Goal: Feedback & Contribution: Contribute content

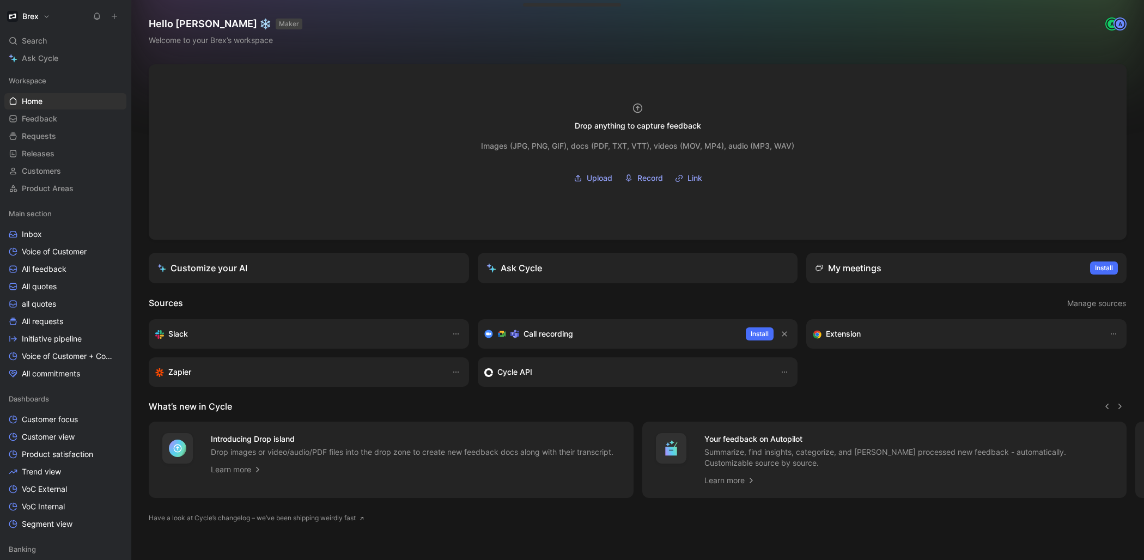
click at [111, 17] on icon at bounding box center [115, 17] width 8 height 8
click at [180, 24] on button "New feedback c" at bounding box center [187, 20] width 117 height 19
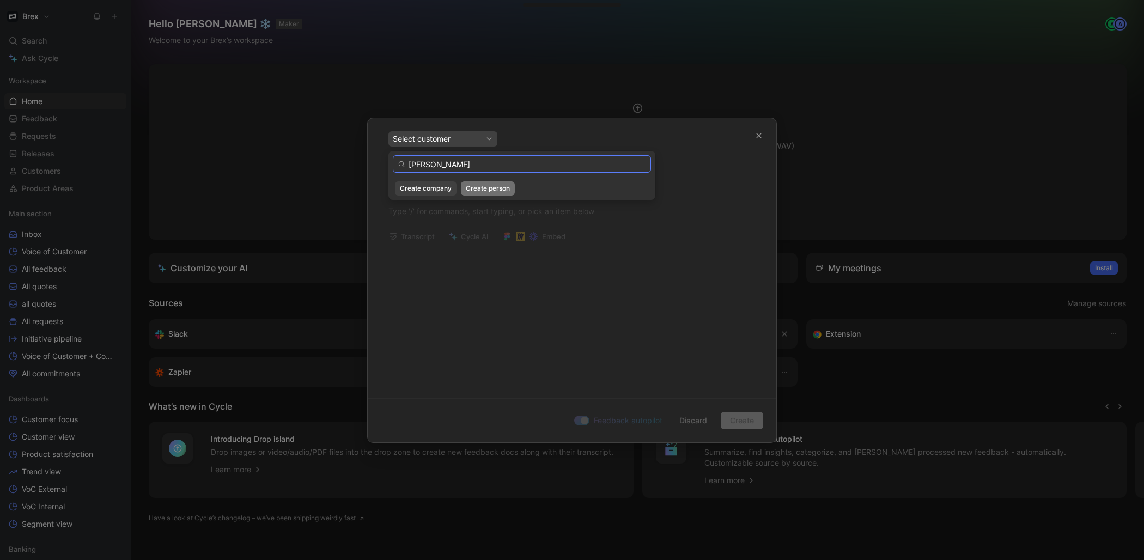
type input "[PERSON_NAME]"
click at [487, 191] on span "Create person" at bounding box center [488, 188] width 44 height 11
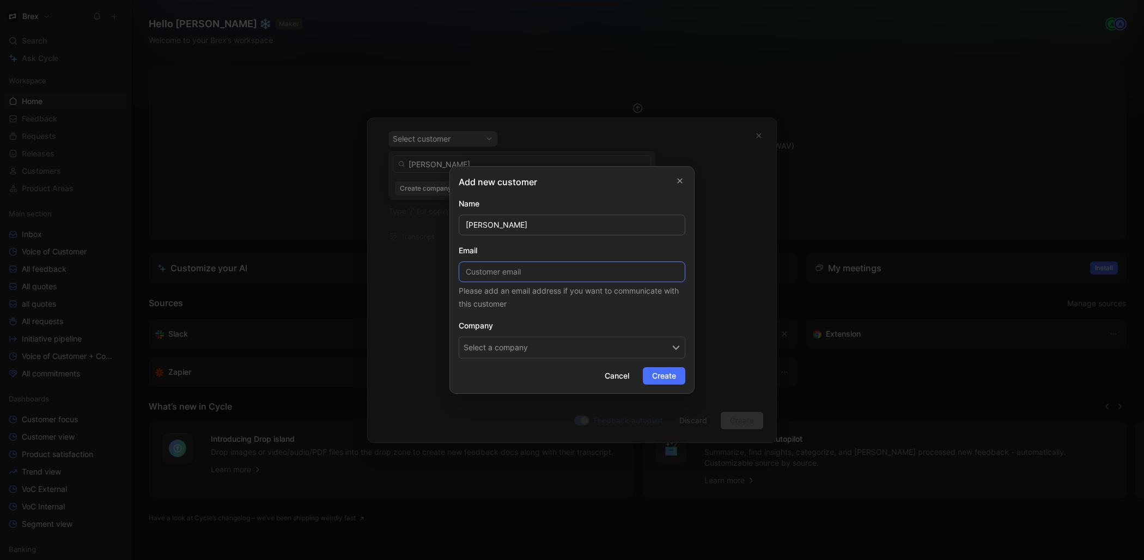
click at [617, 278] on input at bounding box center [572, 271] width 227 height 21
paste input "[EMAIL_ADDRESS][DOMAIN_NAME]"
type input "[EMAIL_ADDRESS][DOMAIN_NAME]"
click at [601, 347] on button "Select a company" at bounding box center [572, 348] width 227 height 22
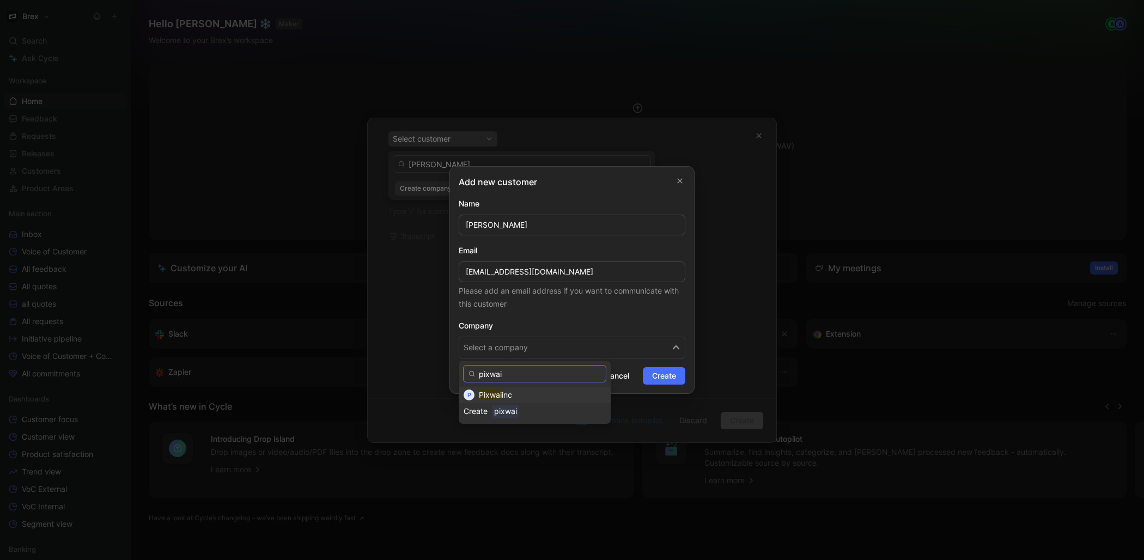
type input "pixwai"
click at [509, 396] on span "inc" at bounding box center [507, 394] width 10 height 9
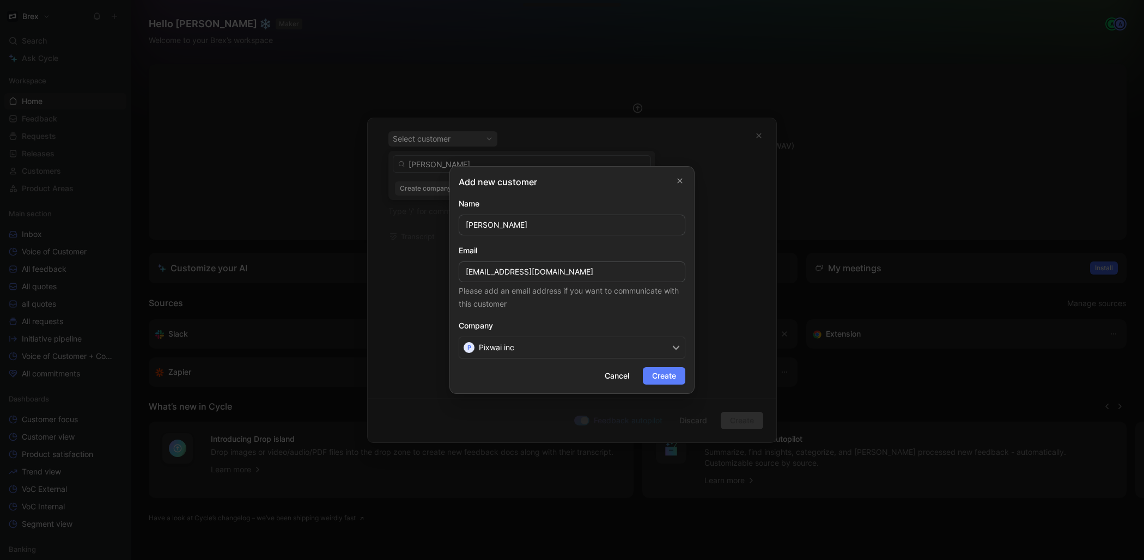
click at [664, 376] on span "Create" at bounding box center [664, 375] width 24 height 13
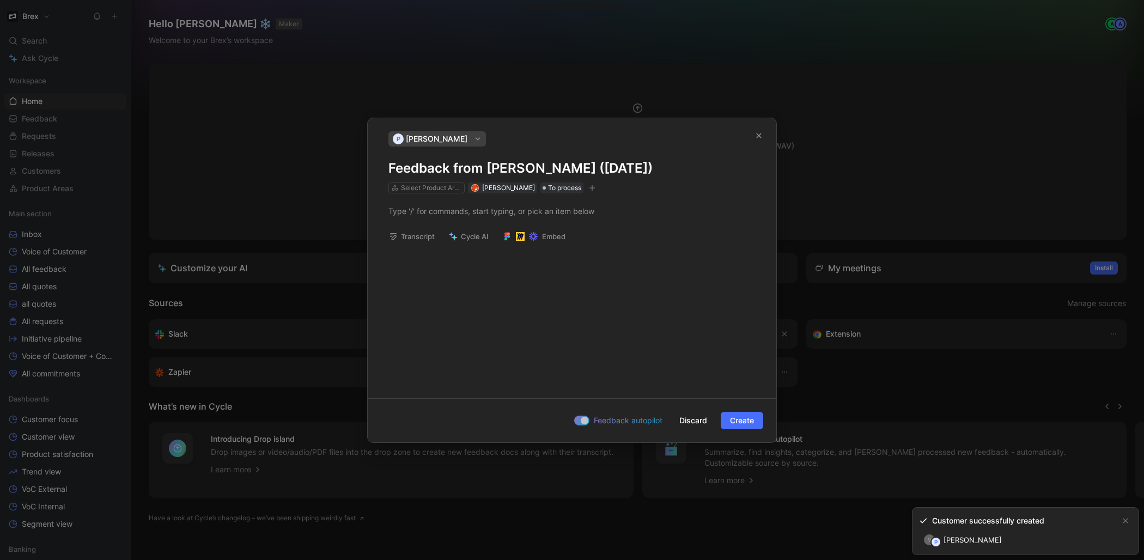
click at [392, 166] on h1 "Feedback from [PERSON_NAME] ([DATE])" at bounding box center [571, 168] width 367 height 17
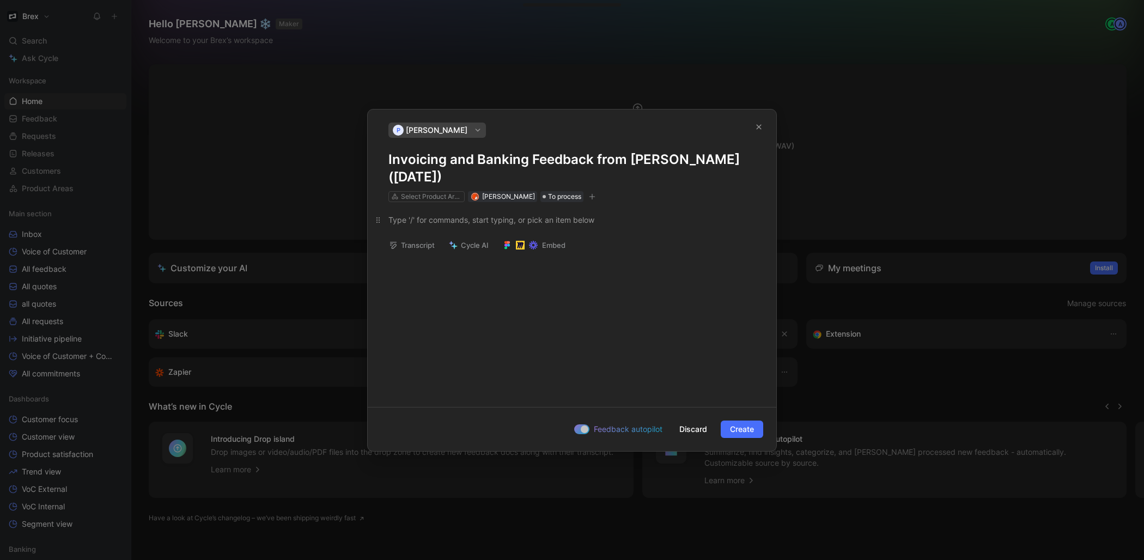
click at [450, 217] on div at bounding box center [571, 219] width 367 height 11
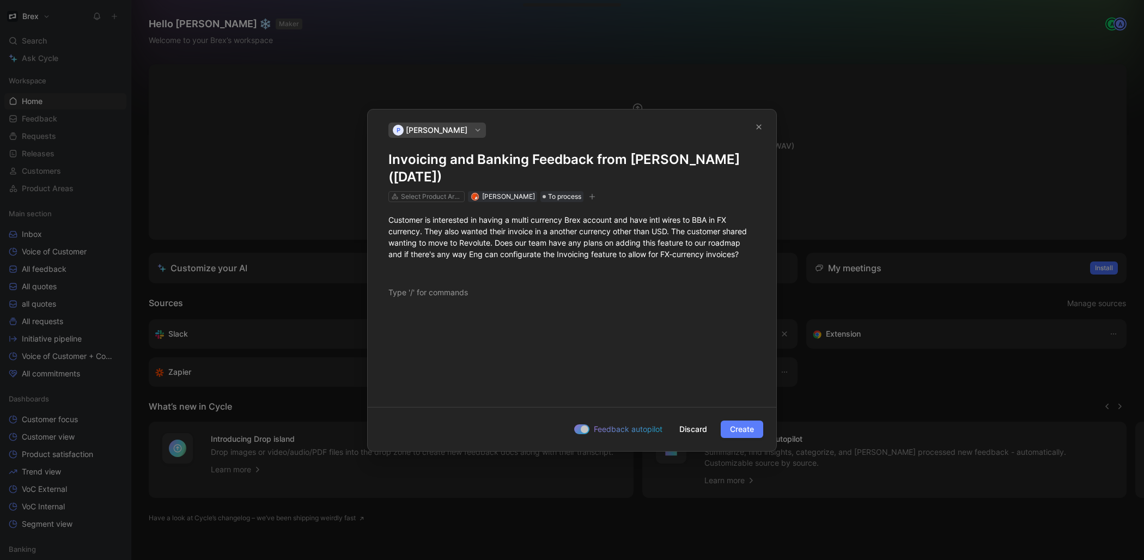
click at [735, 430] on span "Create" at bounding box center [742, 429] width 24 height 13
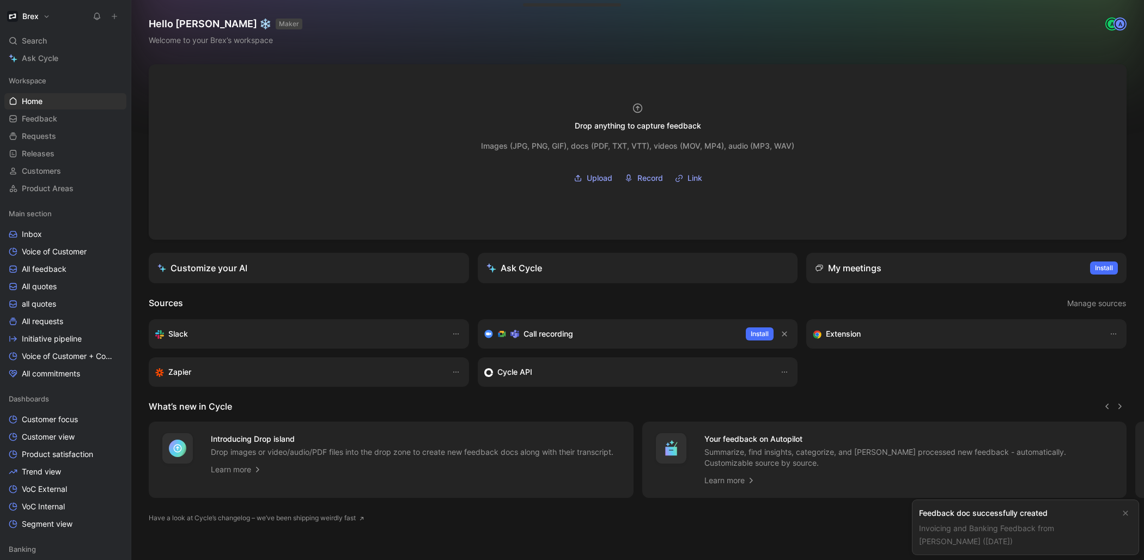
click at [963, 535] on div "Invoicing and Banking Feedback from [PERSON_NAME] ([DATE])" at bounding box center [1017, 535] width 196 height 26
click at [960, 529] on link "Invoicing and Banking Feedback from [PERSON_NAME] ([DATE])" at bounding box center [986, 534] width 135 height 22
